Goal: Information Seeking & Learning: Learn about a topic

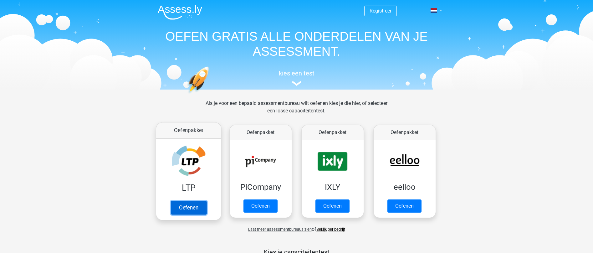
click at [188, 207] on link "Oefenen" at bounding box center [189, 208] width 36 height 14
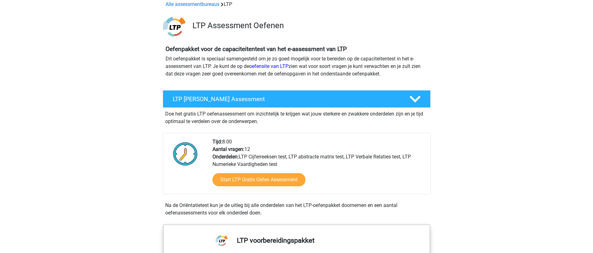
scroll to position [31, 0]
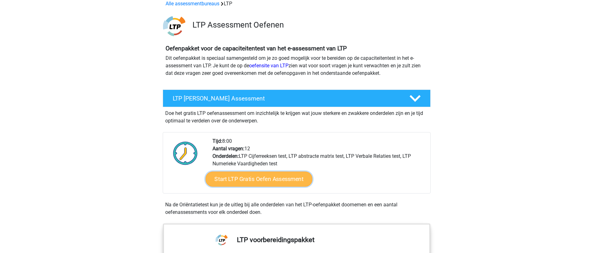
click at [283, 177] on link "Start LTP Gratis Oefen Assessment" at bounding box center [258, 179] width 107 height 15
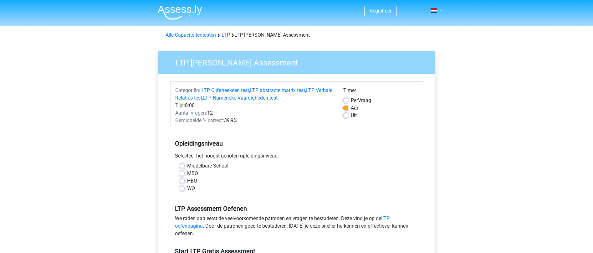
click at [187, 172] on label "MBO" at bounding box center [192, 174] width 11 height 8
click at [182, 172] on input "MBO" at bounding box center [182, 173] width 5 height 6
radio input "true"
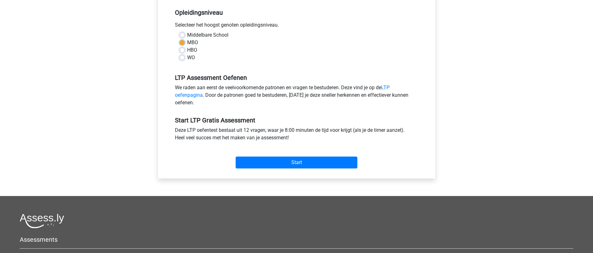
scroll to position [156, 0]
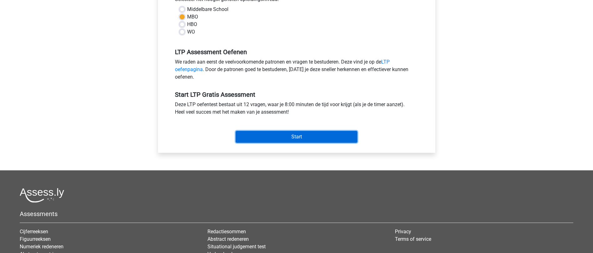
click at [295, 136] on input "Start" at bounding box center [297, 137] width 122 height 12
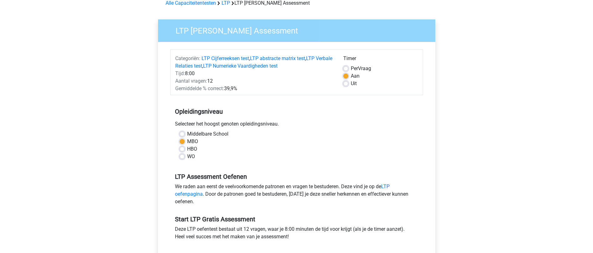
scroll to position [31, 0]
click at [351, 69] on label "Per Vraag" at bounding box center [361, 69] width 20 height 8
click at [346, 69] on input "Per Vraag" at bounding box center [345, 68] width 5 height 6
radio input "true"
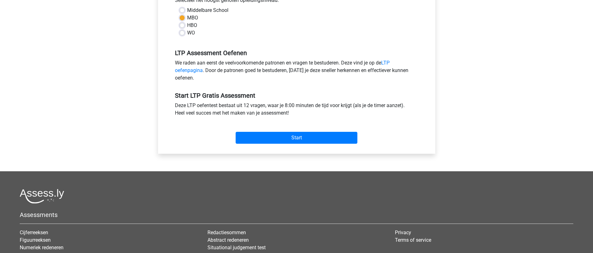
scroll to position [156, 0]
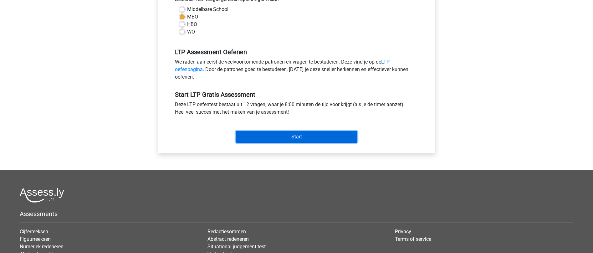
click at [303, 140] on input "Start" at bounding box center [297, 137] width 122 height 12
click at [282, 134] on input "Start" at bounding box center [297, 137] width 122 height 12
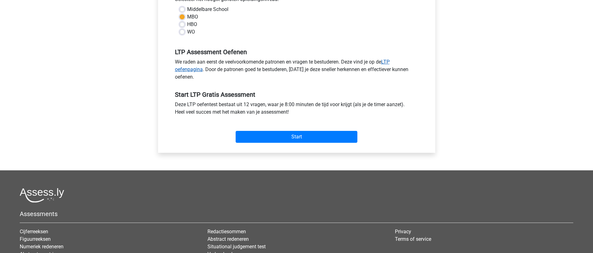
click at [193, 69] on link "LTP oefenpagina" at bounding box center [282, 65] width 215 height 13
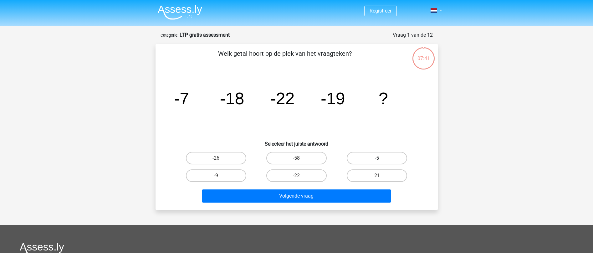
click at [385, 158] on label "-5" at bounding box center [377, 158] width 60 height 13
click at [381, 158] on input "-5" at bounding box center [379, 160] width 4 height 4
radio input "true"
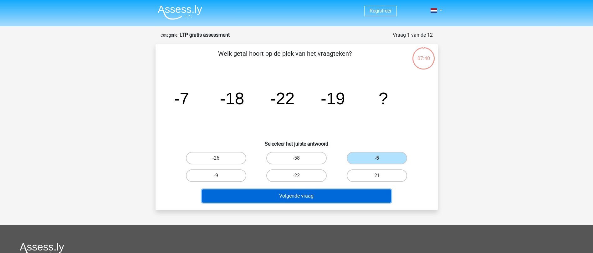
click at [351, 199] on button "Volgende vraag" at bounding box center [296, 195] width 189 height 13
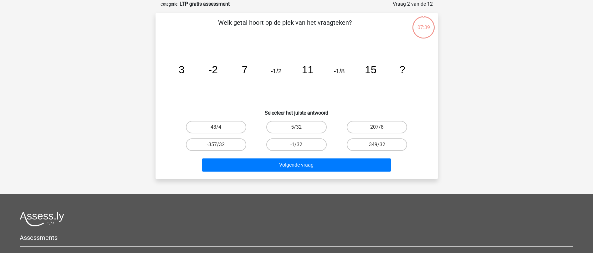
scroll to position [31, 0]
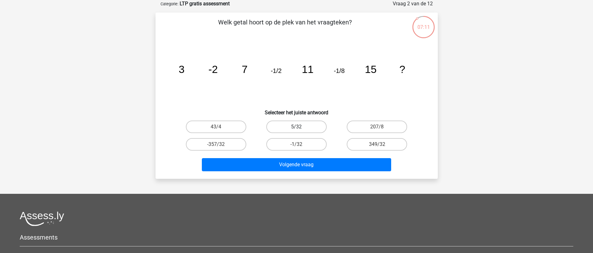
click at [301, 125] on label "5/32" at bounding box center [296, 126] width 60 height 13
click at [300, 127] on input "5/32" at bounding box center [298, 129] width 4 height 4
radio input "true"
click at [295, 142] on label "-1/32" at bounding box center [296, 144] width 60 height 13
click at [296, 144] on input "-1/32" at bounding box center [298, 146] width 4 height 4
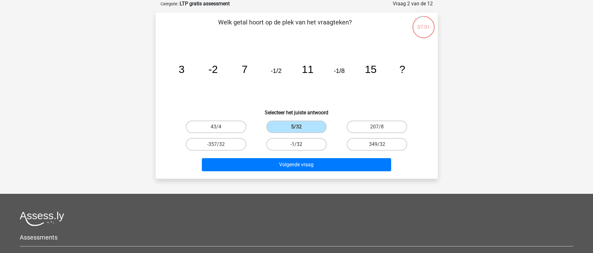
radio input "true"
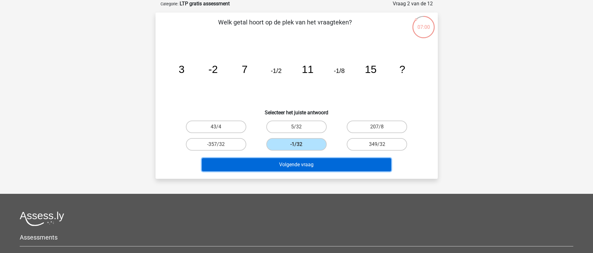
click at [307, 162] on button "Volgende vraag" at bounding box center [296, 164] width 189 height 13
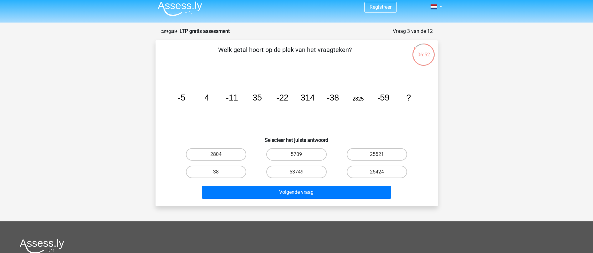
scroll to position [0, 0]
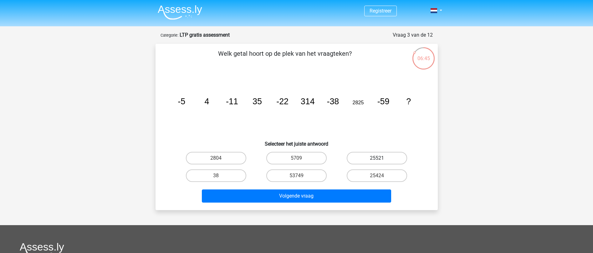
click at [378, 157] on label "25521" at bounding box center [377, 158] width 60 height 13
click at [378, 158] on input "25521" at bounding box center [379, 160] width 4 height 4
radio input "true"
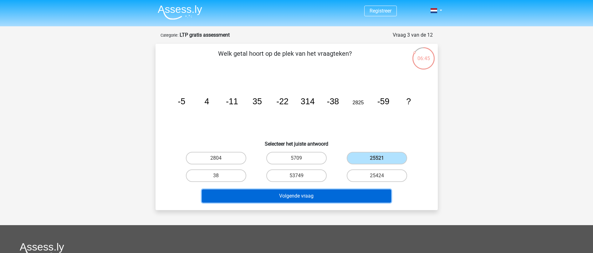
click at [361, 192] on button "Volgende vraag" at bounding box center [296, 195] width 189 height 13
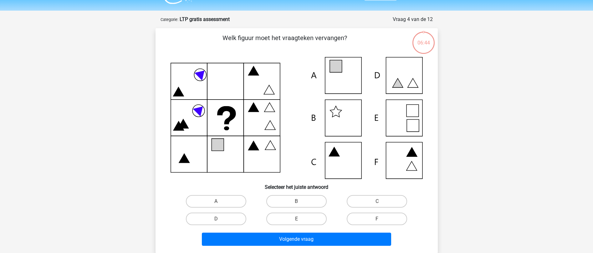
scroll to position [31, 0]
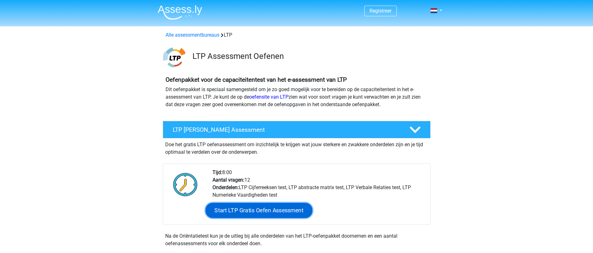
click at [246, 210] on link "Start LTP Gratis Oefen Assessment" at bounding box center [258, 210] width 107 height 15
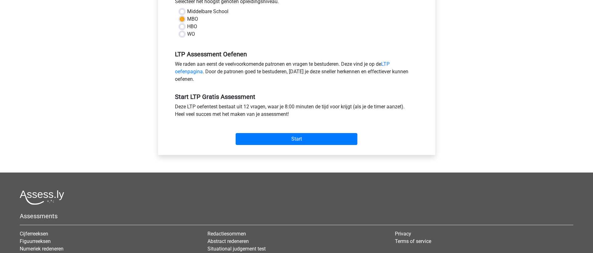
scroll to position [156, 0]
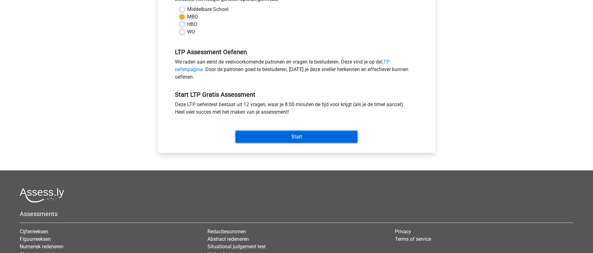
click at [287, 137] on input "Start" at bounding box center [297, 137] width 122 height 12
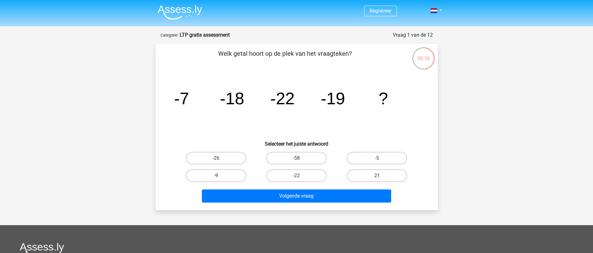
click at [381, 160] on input "-5" at bounding box center [379, 160] width 4 height 4
radio input "true"
click at [226, 154] on label "-26" at bounding box center [216, 158] width 60 height 13
click at [220, 158] on input "-26" at bounding box center [218, 160] width 4 height 4
radio input "true"
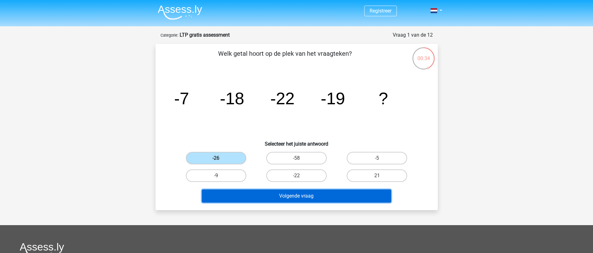
click at [307, 193] on button "Volgende vraag" at bounding box center [296, 195] width 189 height 13
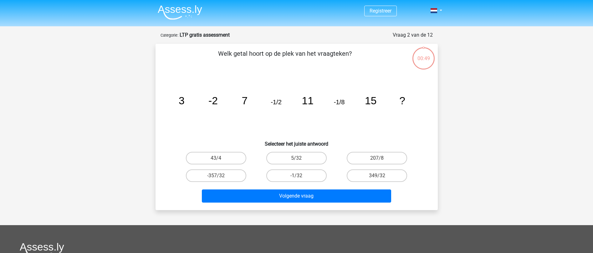
scroll to position [31, 0]
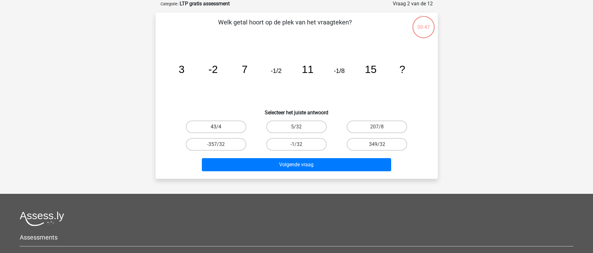
click at [214, 123] on label "43/4" at bounding box center [216, 126] width 60 height 13
click at [216, 127] on input "43/4" at bounding box center [218, 129] width 4 height 4
radio input "true"
click at [272, 171] on div "Volgende vraag" at bounding box center [297, 166] width 242 height 16
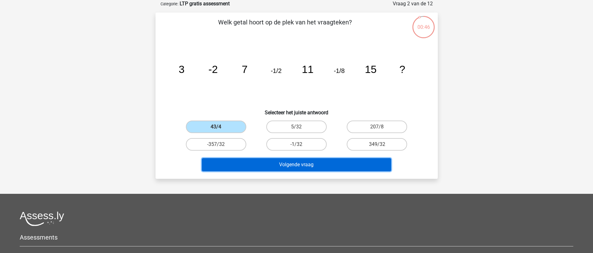
click at [289, 166] on button "Volgende vraag" at bounding box center [296, 164] width 189 height 13
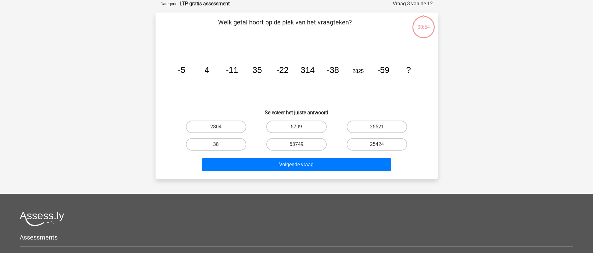
click at [285, 126] on label "5709" at bounding box center [296, 126] width 60 height 13
click at [296, 127] on input "5709" at bounding box center [298, 129] width 4 height 4
radio input "true"
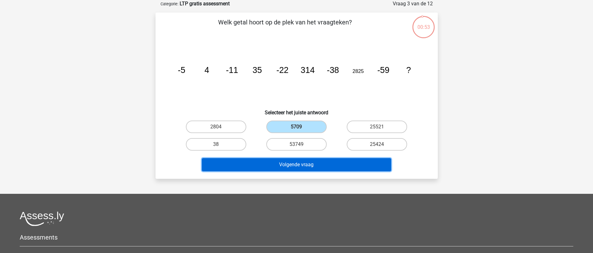
click at [289, 160] on button "Volgende vraag" at bounding box center [296, 164] width 189 height 13
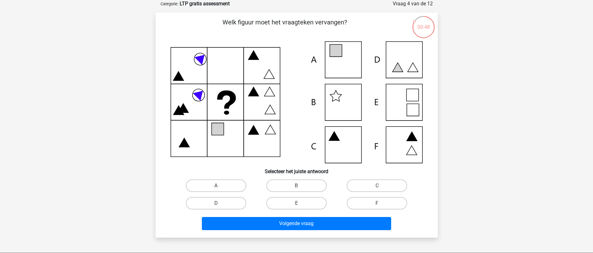
click at [400, 109] on icon at bounding box center [297, 102] width 252 height 122
click at [303, 203] on label "E" at bounding box center [296, 203] width 60 height 13
click at [300, 203] on input "E" at bounding box center [298, 205] width 4 height 4
radio input "true"
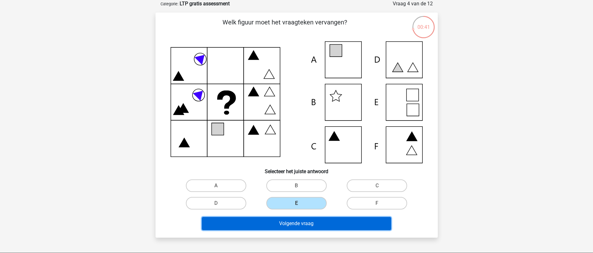
click at [301, 218] on button "Volgende vraag" at bounding box center [296, 223] width 189 height 13
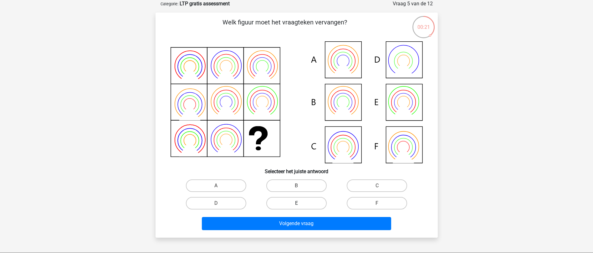
click at [302, 201] on label "E" at bounding box center [296, 203] width 60 height 13
click at [300, 203] on input "E" at bounding box center [298, 205] width 4 height 4
radio input "true"
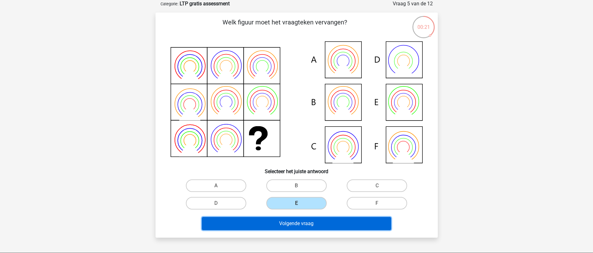
click at [302, 223] on button "Volgende vraag" at bounding box center [296, 223] width 189 height 13
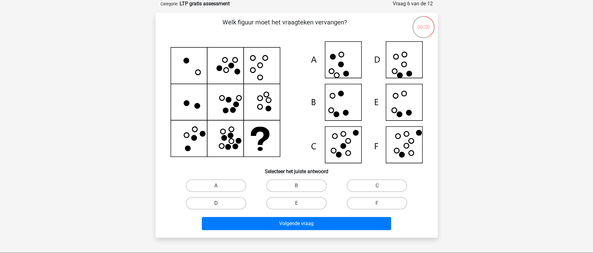
click at [238, 201] on label "D" at bounding box center [216, 203] width 60 height 13
click at [220, 203] on input "D" at bounding box center [218, 205] width 4 height 4
radio input "true"
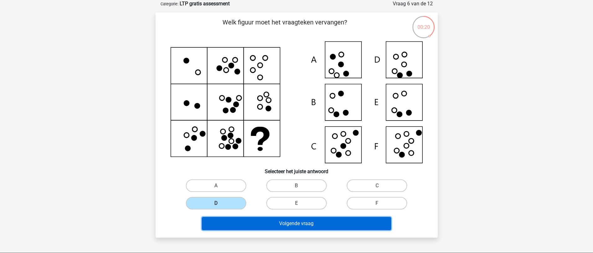
click at [269, 219] on button "Volgende vraag" at bounding box center [296, 223] width 189 height 13
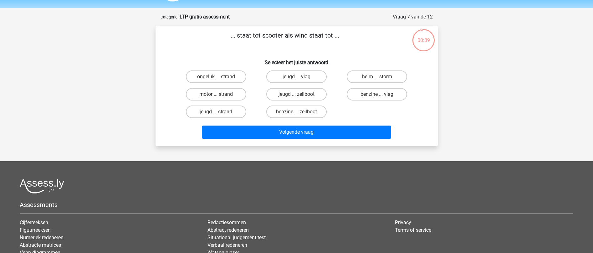
scroll to position [0, 0]
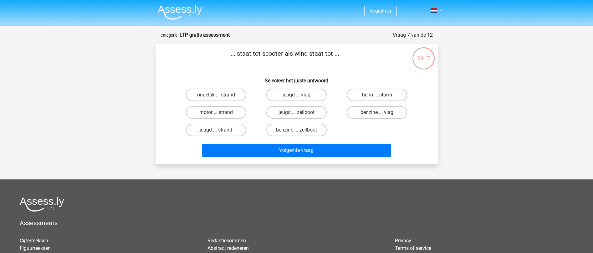
click at [374, 96] on label "helm ... storm" at bounding box center [377, 95] width 60 height 13
click at [377, 96] on input "helm ... storm" at bounding box center [379, 97] width 4 height 4
radio input "true"
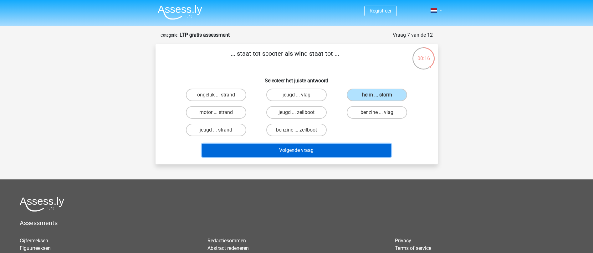
click at [339, 150] on button "Volgende vraag" at bounding box center [296, 150] width 189 height 13
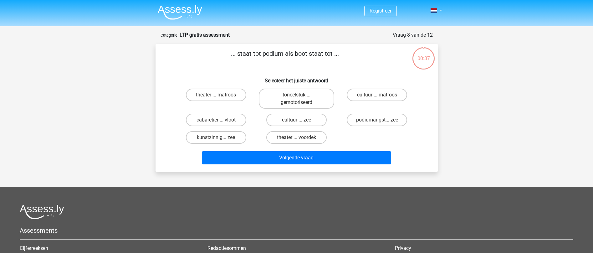
scroll to position [31, 0]
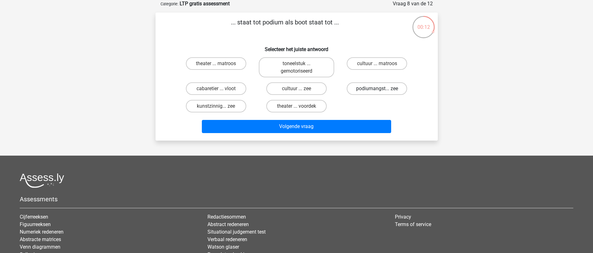
click at [371, 89] on label "podiumangst... zee" at bounding box center [377, 88] width 60 height 13
click at [377, 89] on input "podiumangst... zee" at bounding box center [379, 91] width 4 height 4
radio input "true"
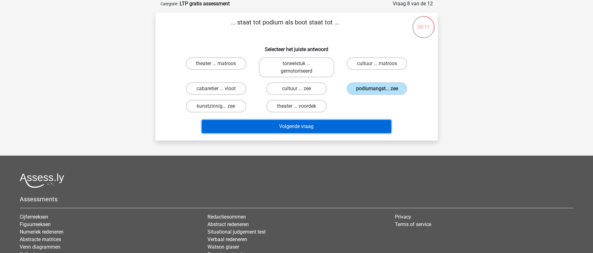
click at [315, 121] on button "Volgende vraag" at bounding box center [296, 126] width 189 height 13
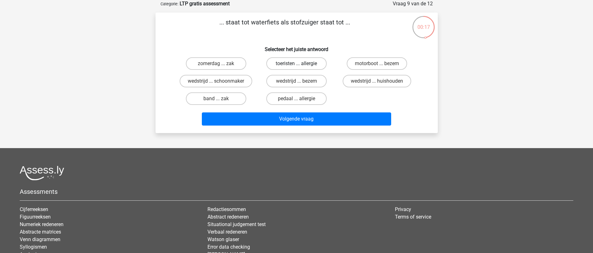
click at [312, 64] on label "toeristen ... allergie" at bounding box center [296, 63] width 60 height 13
click at [300, 64] on input "toeristen ... allergie" at bounding box center [298, 66] width 4 height 4
radio input "true"
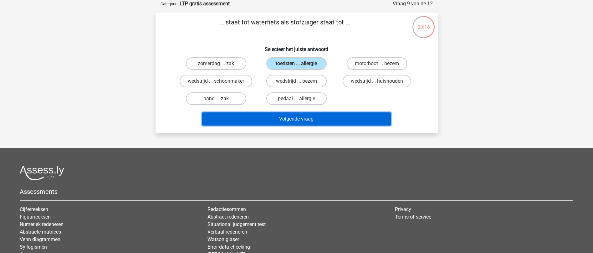
click at [306, 116] on button "Volgende vraag" at bounding box center [296, 118] width 189 height 13
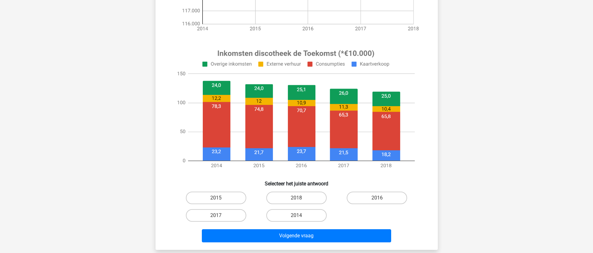
scroll to position [219, 0]
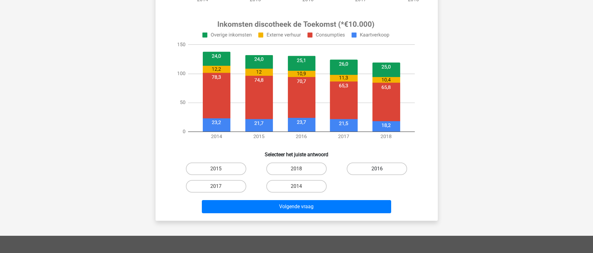
click at [385, 167] on label "2016" at bounding box center [377, 168] width 60 height 13
click at [381, 169] on input "2016" at bounding box center [379, 171] width 4 height 4
radio input "true"
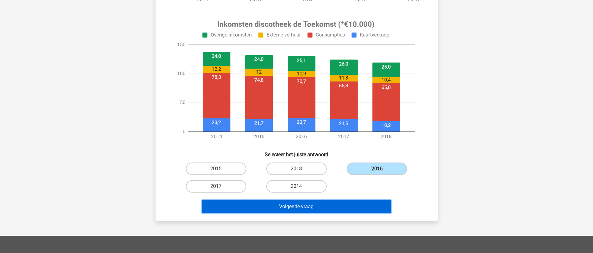
click at [340, 202] on button "Volgende vraag" at bounding box center [296, 206] width 189 height 13
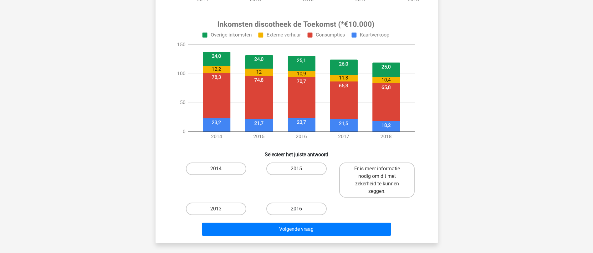
click at [290, 208] on label "2016" at bounding box center [296, 208] width 60 height 13
click at [296, 209] on input "2016" at bounding box center [298, 211] width 4 height 4
radio input "true"
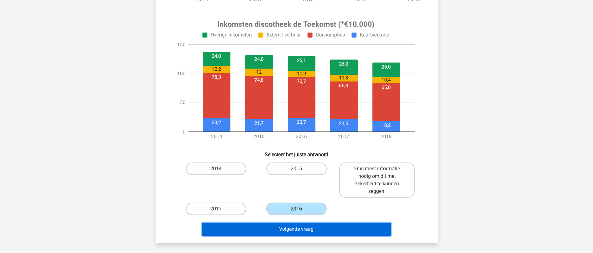
click at [297, 228] on button "Volgende vraag" at bounding box center [296, 229] width 189 height 13
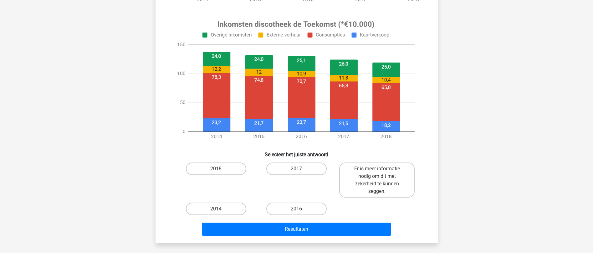
click at [303, 208] on label "2016" at bounding box center [296, 208] width 60 height 13
click at [300, 209] on input "2016" at bounding box center [298, 211] width 4 height 4
radio input "true"
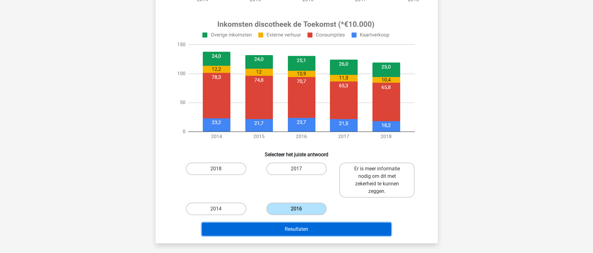
click at [307, 225] on button "Resultaten" at bounding box center [296, 229] width 189 height 13
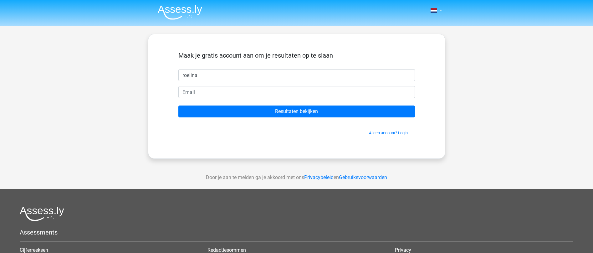
type input "Roelina"
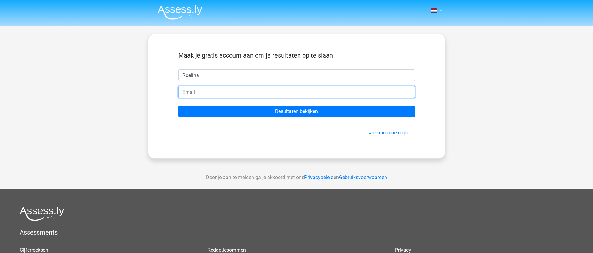
click at [197, 93] on input "email" at bounding box center [296, 92] width 237 height 12
type input "[EMAIL_ADDRESS][DOMAIN_NAME]"
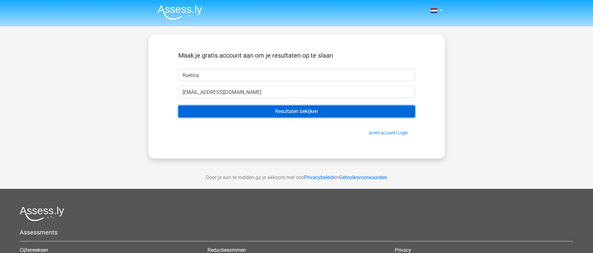
click at [296, 114] on input "Resultaten bekijken" at bounding box center [296, 111] width 237 height 12
click at [301, 111] on input "Resultaten bekijken" at bounding box center [296, 111] width 237 height 12
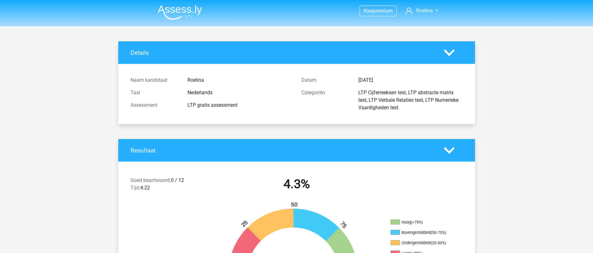
click at [454, 153] on icon at bounding box center [449, 150] width 11 height 11
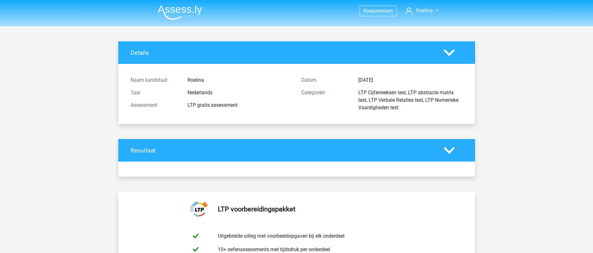
click at [451, 152] on icon at bounding box center [449, 150] width 11 height 11
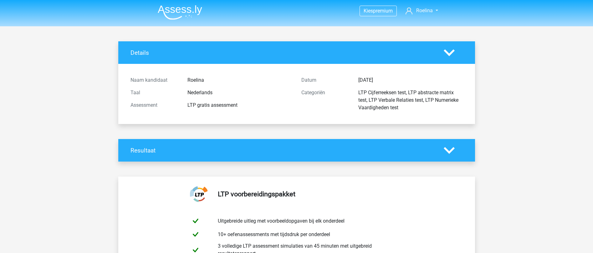
click at [451, 152] on icon at bounding box center [449, 150] width 11 height 11
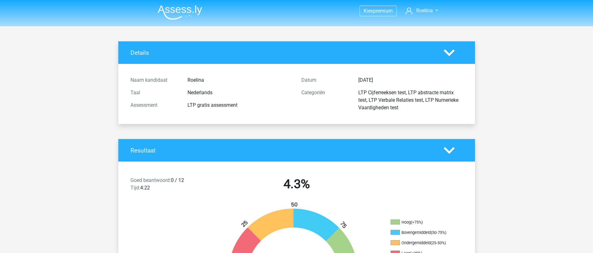
click at [452, 52] on polygon at bounding box center [449, 52] width 11 height 7
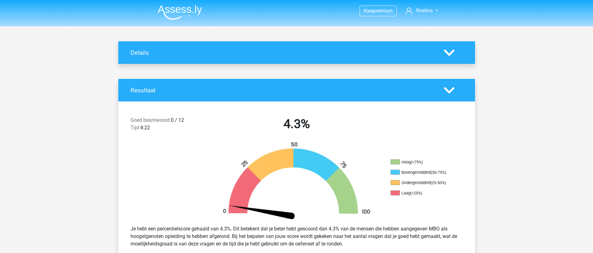
click at [452, 52] on polygon at bounding box center [449, 52] width 11 height 7
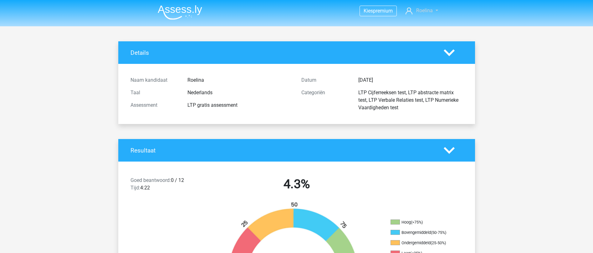
click at [438, 9] on link "Roelina" at bounding box center [421, 11] width 37 height 8
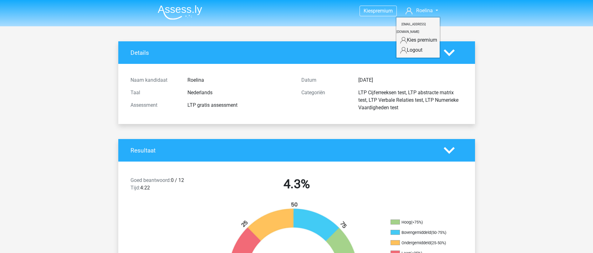
click at [422, 45] on link "Logout" at bounding box center [418, 50] width 43 height 10
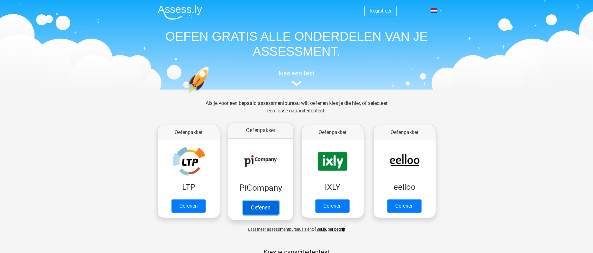
click at [272, 201] on link "Oefenen" at bounding box center [261, 208] width 36 height 14
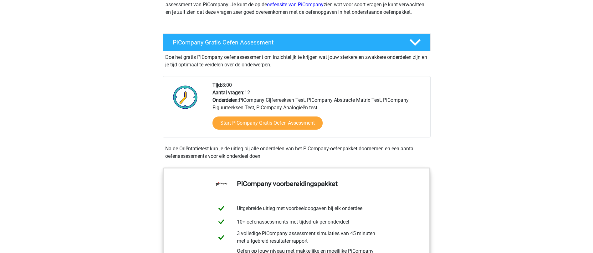
scroll to position [94, 0]
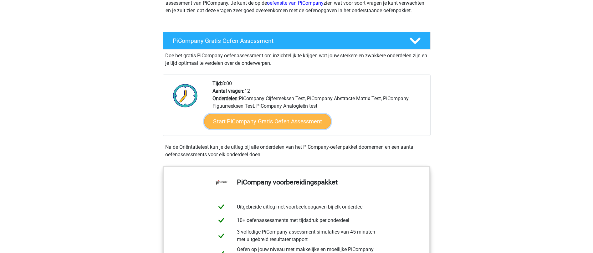
click at [272, 129] on link "Start PiCompany Gratis Oefen Assessment" at bounding box center [267, 121] width 127 height 15
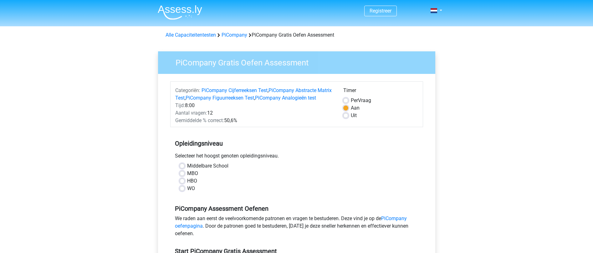
click at [187, 177] on label "MBO" at bounding box center [192, 174] width 11 height 8
click at [182, 176] on input "MBO" at bounding box center [182, 173] width 5 height 6
radio input "true"
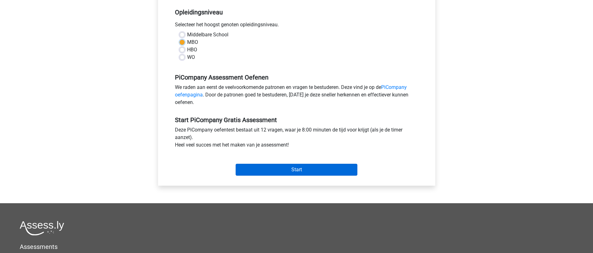
scroll to position [156, 0]
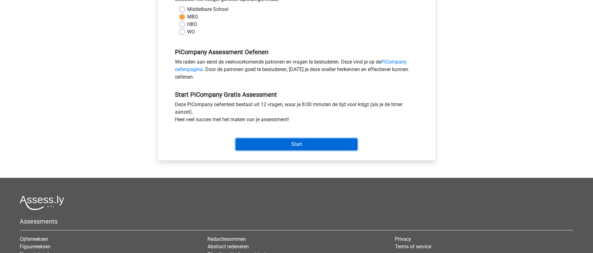
click at [279, 149] on input "Start" at bounding box center [297, 144] width 122 height 12
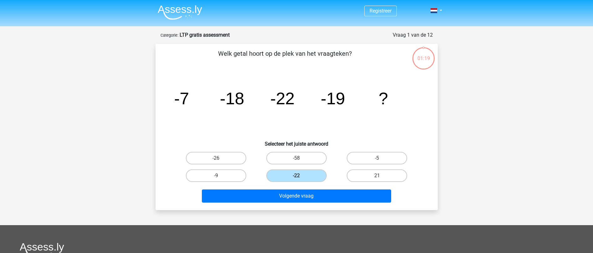
scroll to position [137, 0]
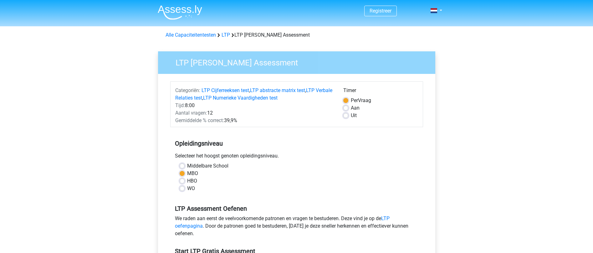
scroll to position [156, 0]
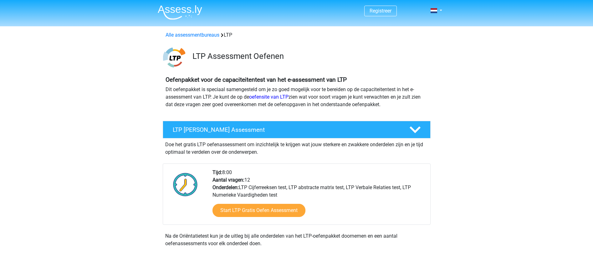
scroll to position [31, 0]
